Goal: Task Accomplishment & Management: Use online tool/utility

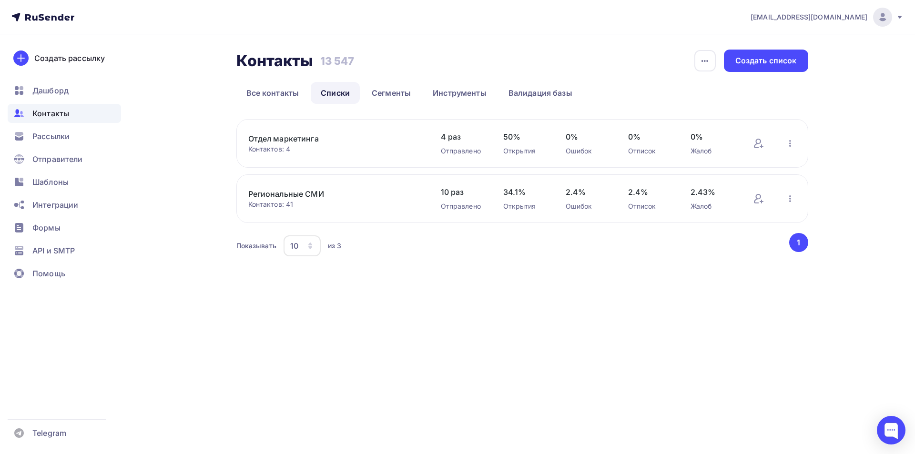
click at [763, 58] on div "Создать список" at bounding box center [765, 60] width 61 height 11
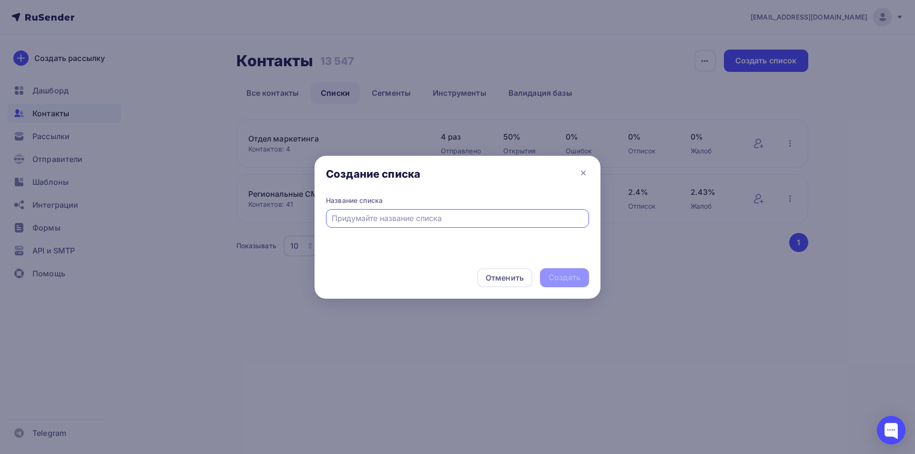
click at [372, 218] on input "text" at bounding box center [458, 217] width 252 height 11
type input "<"
type input "База для голосования 1"
click at [550, 275] on div "Создать" at bounding box center [564, 277] width 32 height 11
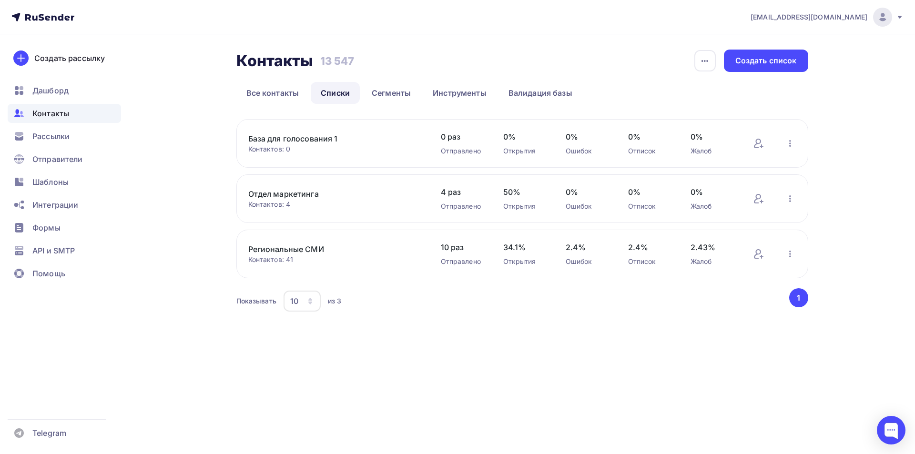
click at [310, 137] on link "База для голосования 1" at bounding box center [329, 138] width 162 height 11
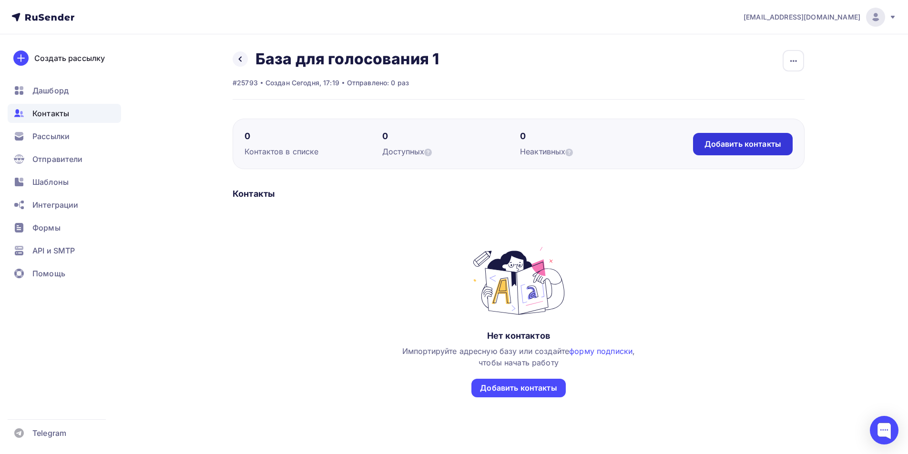
click at [758, 145] on div "Добавить контакты" at bounding box center [742, 144] width 77 height 11
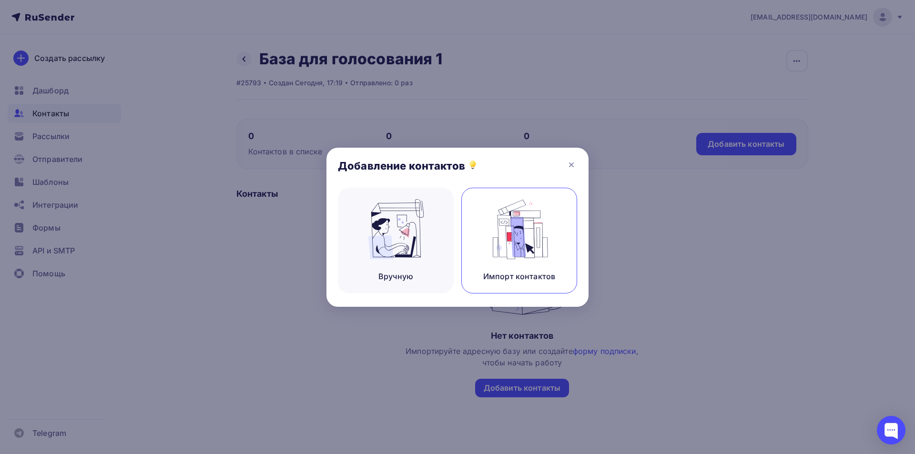
click at [495, 263] on div "Импорт контактов" at bounding box center [519, 241] width 116 height 106
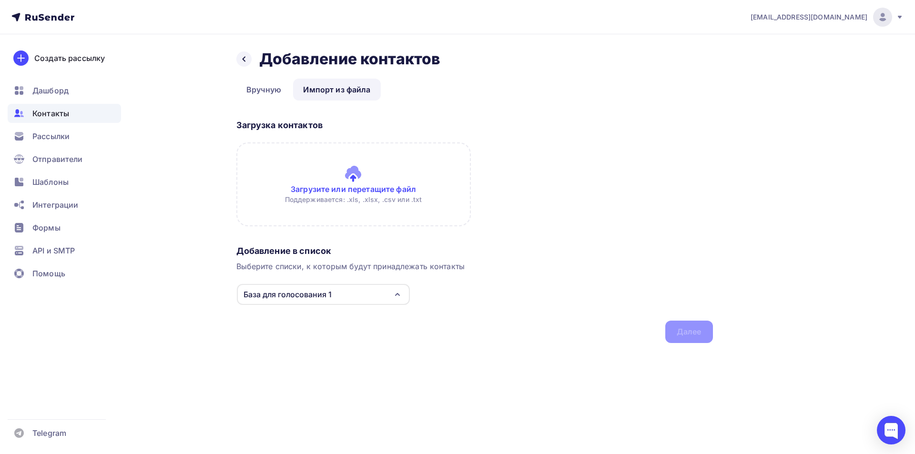
click at [369, 192] on input "file" at bounding box center [353, 184] width 234 height 84
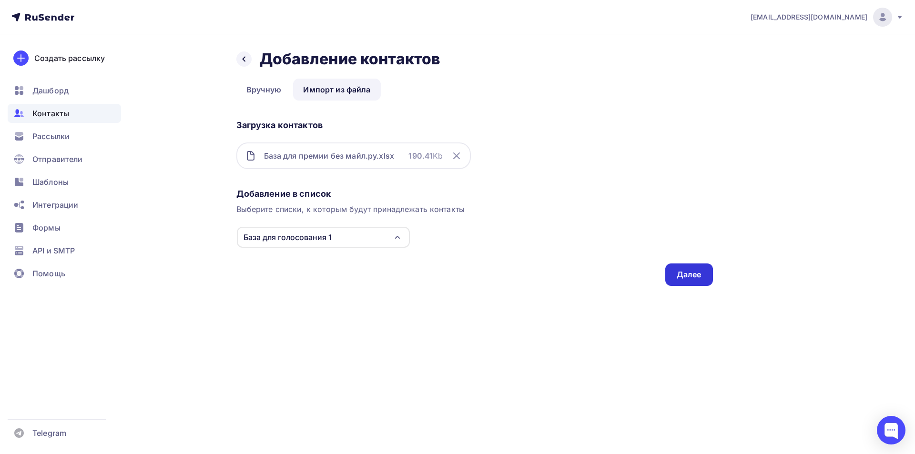
click at [679, 277] on div "Далее" at bounding box center [689, 274] width 25 height 11
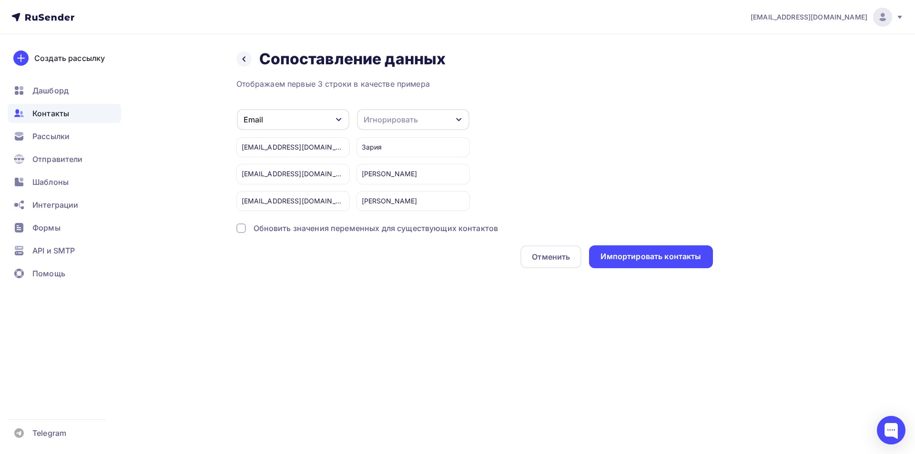
click at [451, 116] on div "Игнорировать" at bounding box center [413, 119] width 112 height 21
click at [404, 173] on div "Имя" at bounding box center [395, 169] width 55 height 11
click at [670, 254] on div "Импортировать контакты" at bounding box center [650, 256] width 101 height 11
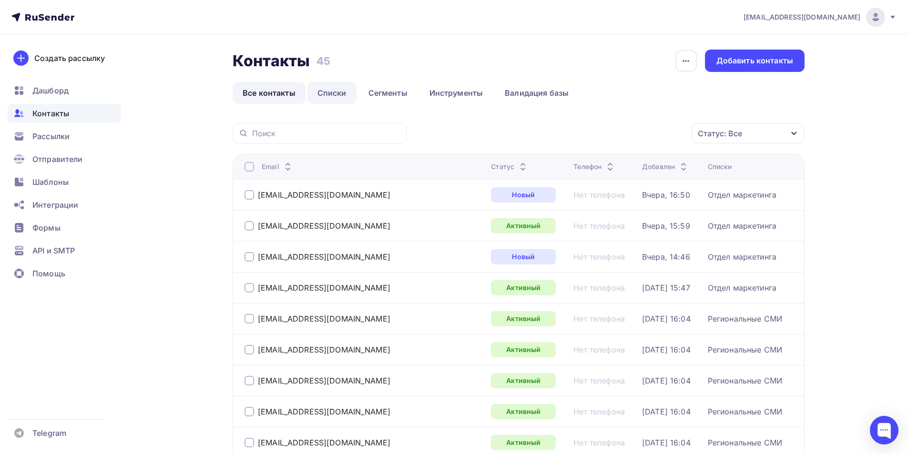
click at [330, 94] on link "Списки" at bounding box center [331, 93] width 49 height 22
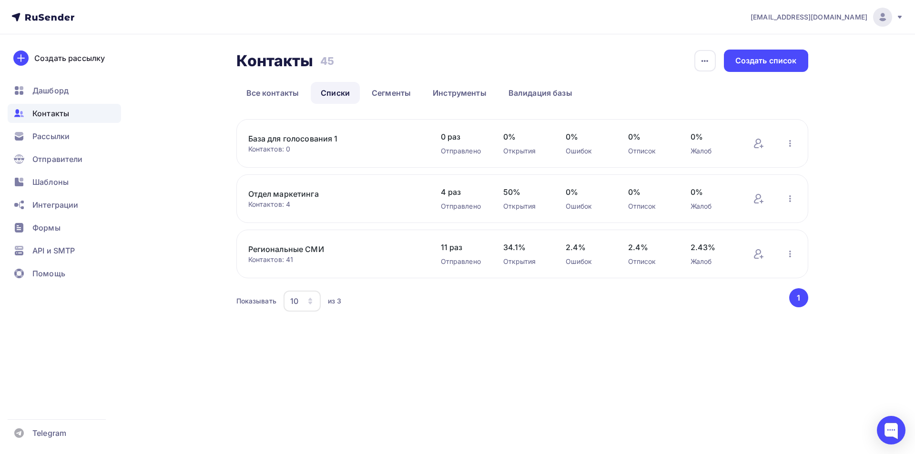
click at [313, 142] on link "База для голосования 1" at bounding box center [329, 138] width 162 height 11
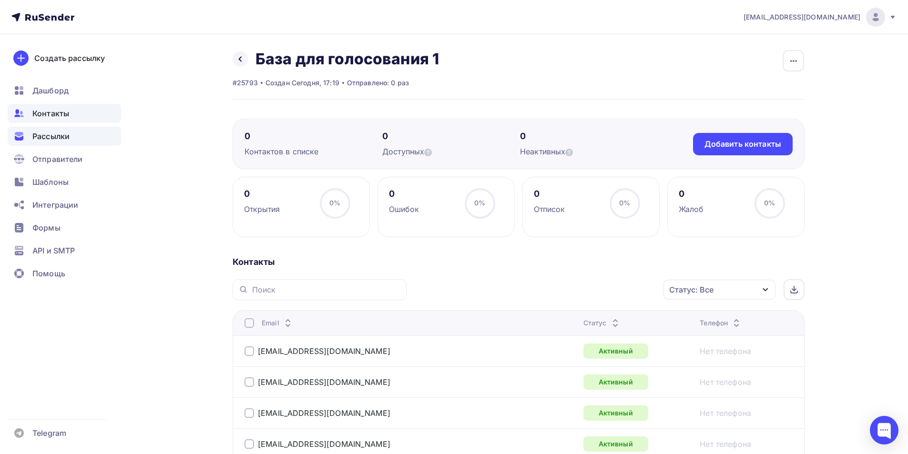
click at [65, 138] on span "Рассылки" at bounding box center [50, 136] width 37 height 11
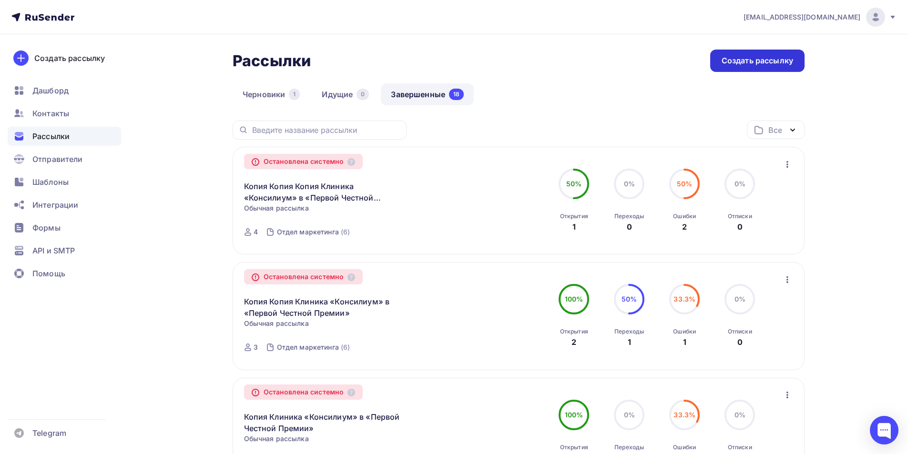
click at [765, 61] on div "Создать рассылку" at bounding box center [756, 60] width 71 height 11
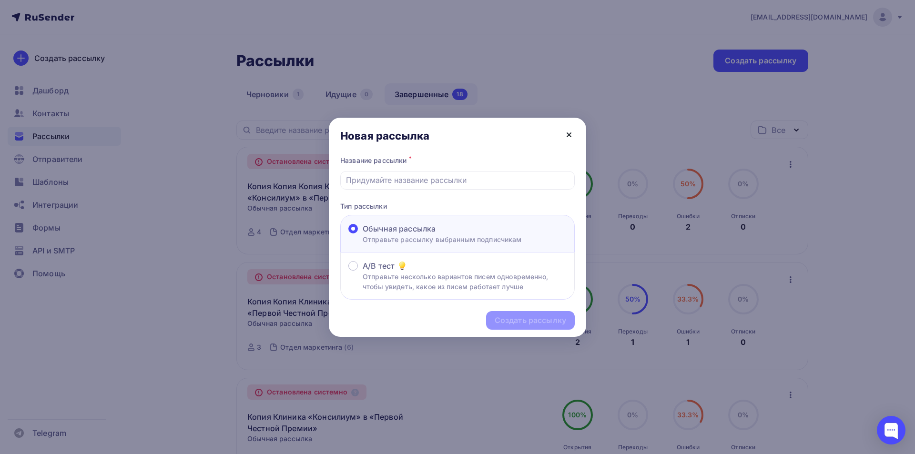
click at [568, 137] on icon at bounding box center [568, 134] width 11 height 11
